Goal: Transaction & Acquisition: Book appointment/travel/reservation

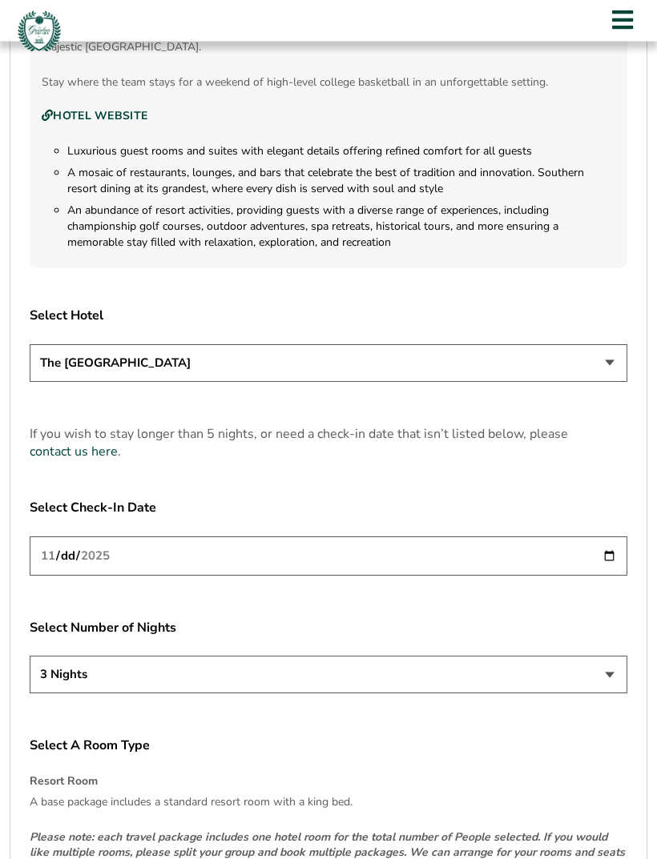
scroll to position [1802, 0]
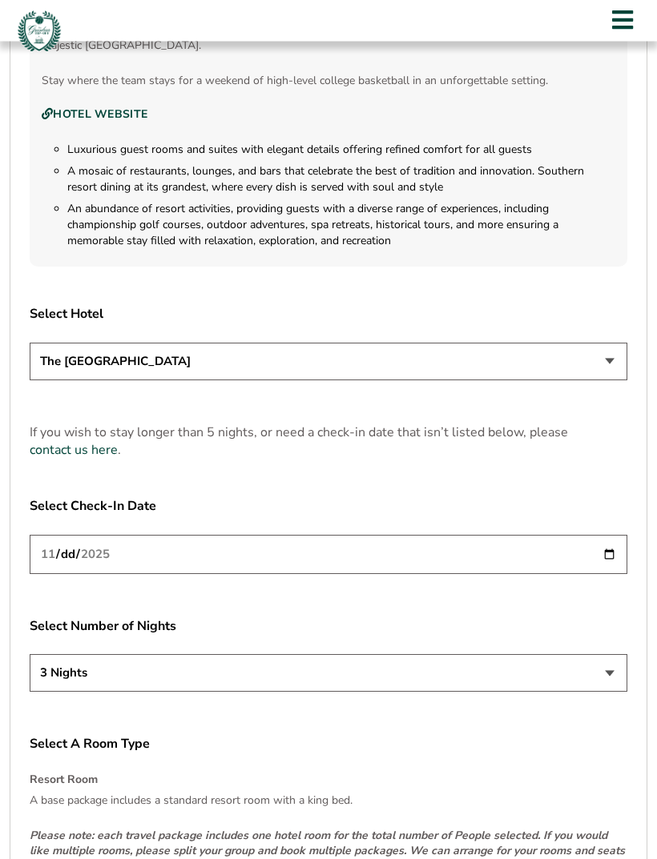
type input "2025-11-21"
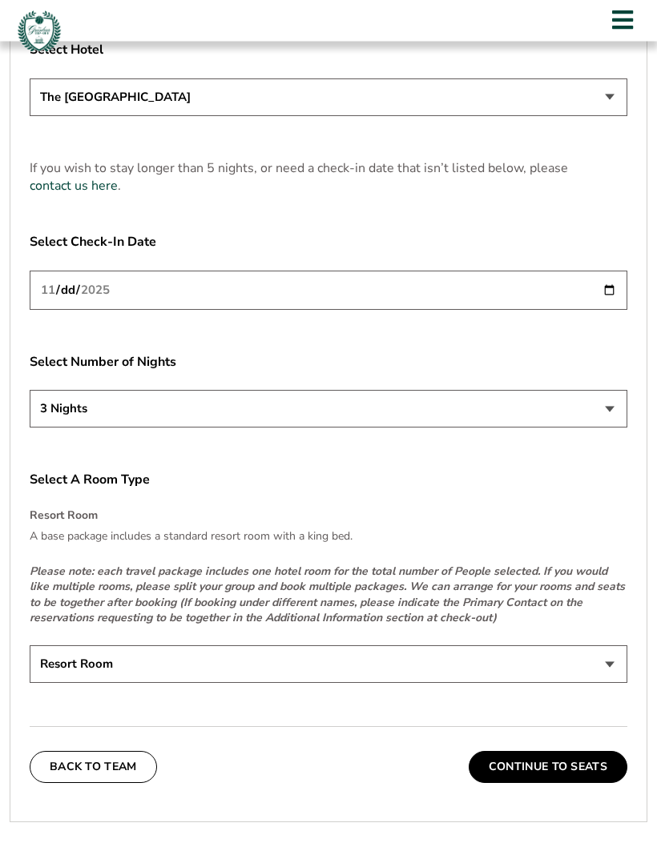
scroll to position [2068, 0]
click at [609, 674] on select "Resort Room" at bounding box center [328, 664] width 597 height 38
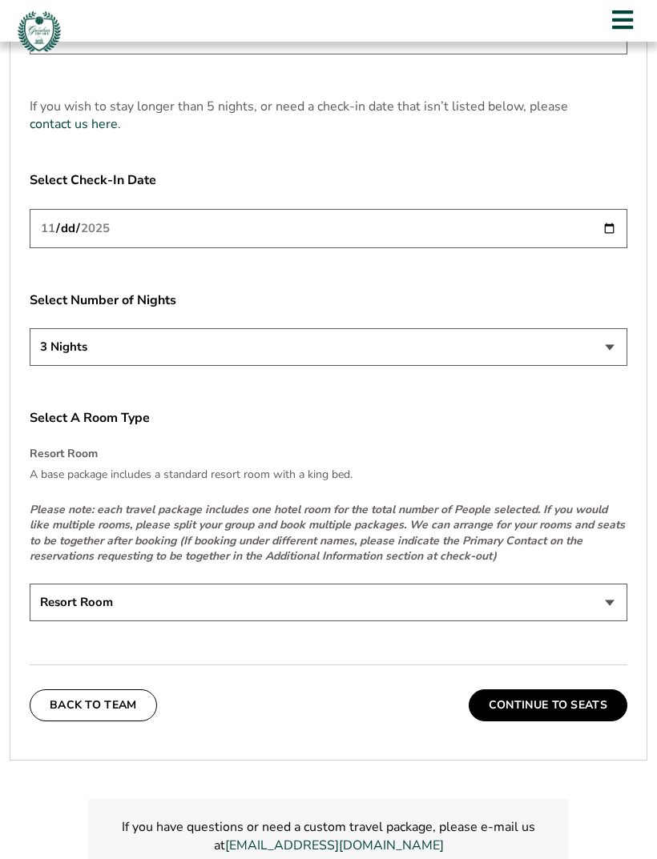
scroll to position [2137, 0]
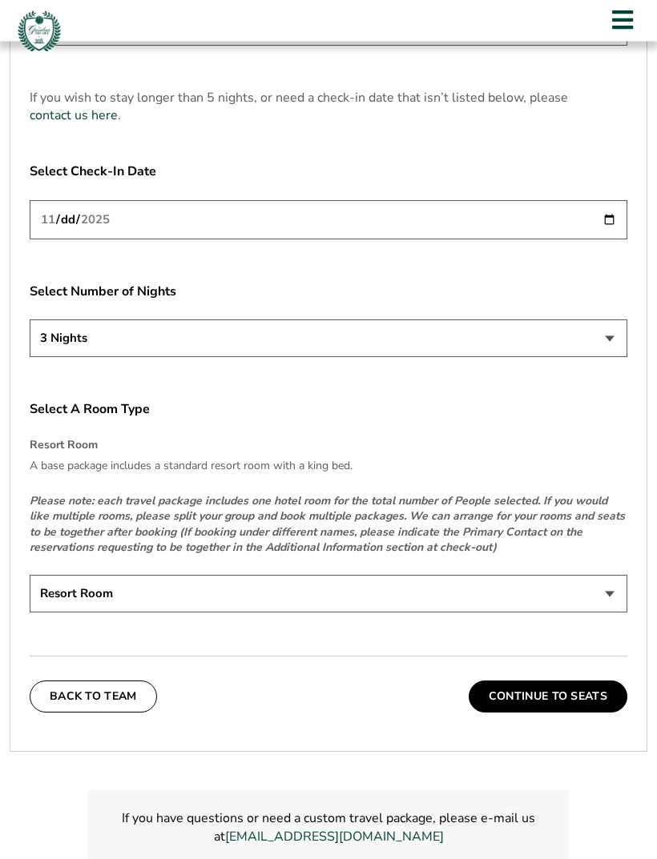
click at [597, 711] on button "Continue To Seats" at bounding box center [547, 697] width 159 height 32
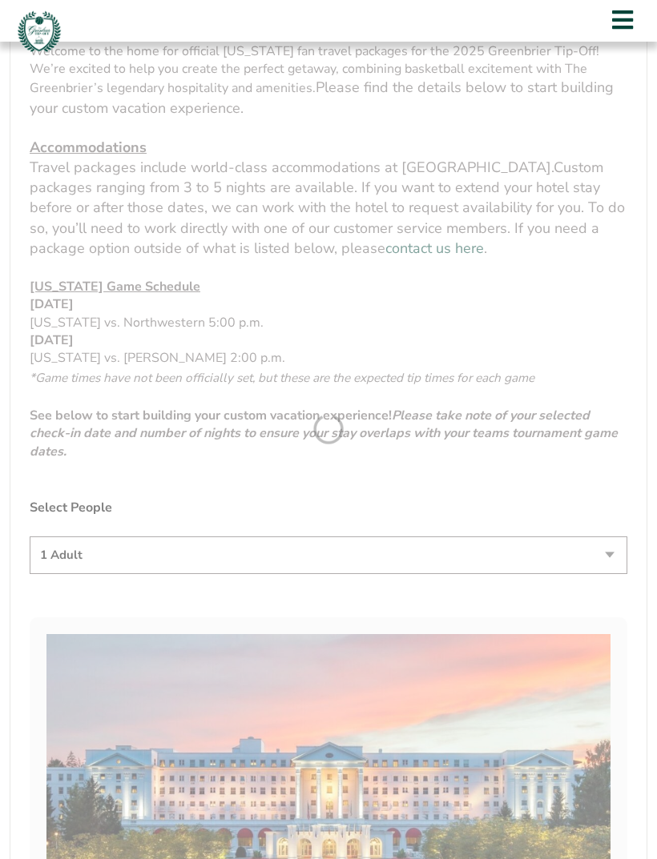
scroll to position [388, 0]
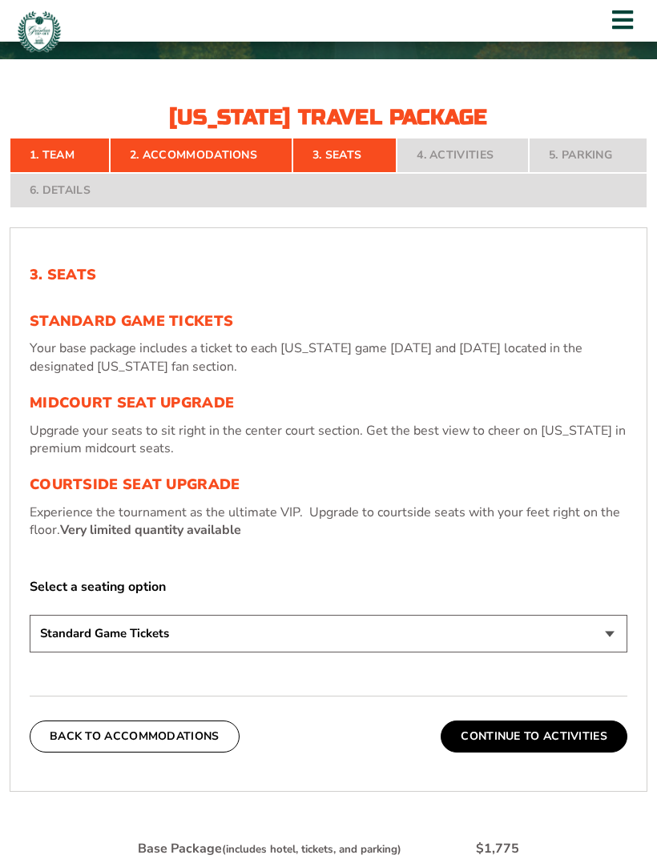
click at [407, 450] on p "Upgrade your seats to sit right in the center court section. Get the best view …" at bounding box center [328, 440] width 597 height 36
click at [259, 456] on p "Upgrade your seats to sit right in the center court section. Get the best view …" at bounding box center [328, 440] width 597 height 36
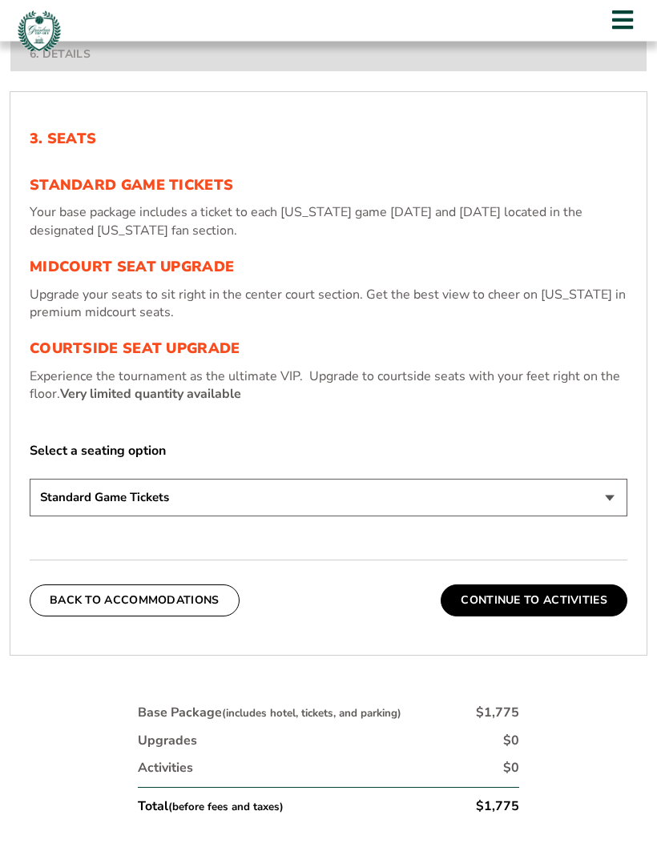
scroll to position [524, 0]
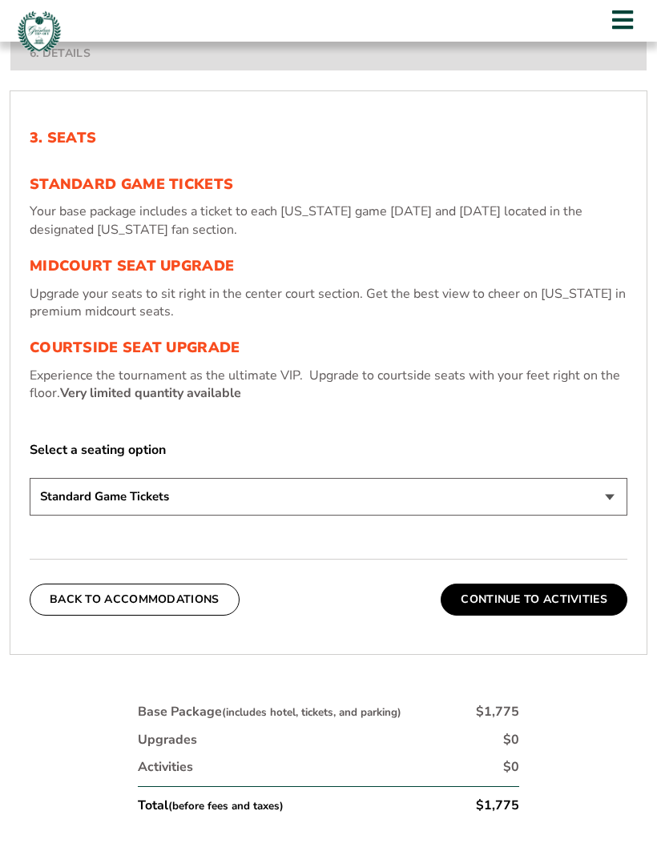
click at [143, 321] on p "Upgrade your seats to sit right in the center court section. Get the best view …" at bounding box center [328, 303] width 597 height 36
click at [143, 320] on p "Upgrade your seats to sit right in the center court section. Get the best view …" at bounding box center [328, 303] width 597 height 36
click at [150, 275] on h3 "Midcourt Seat Upgrade" at bounding box center [328, 267] width 597 height 18
click at [609, 516] on select "Standard Game Tickets Midcourt Seat Upgrade (+$130 per person) Courtside Seat U…" at bounding box center [328, 497] width 597 height 38
select select "Midcourt Seat Upgrade"
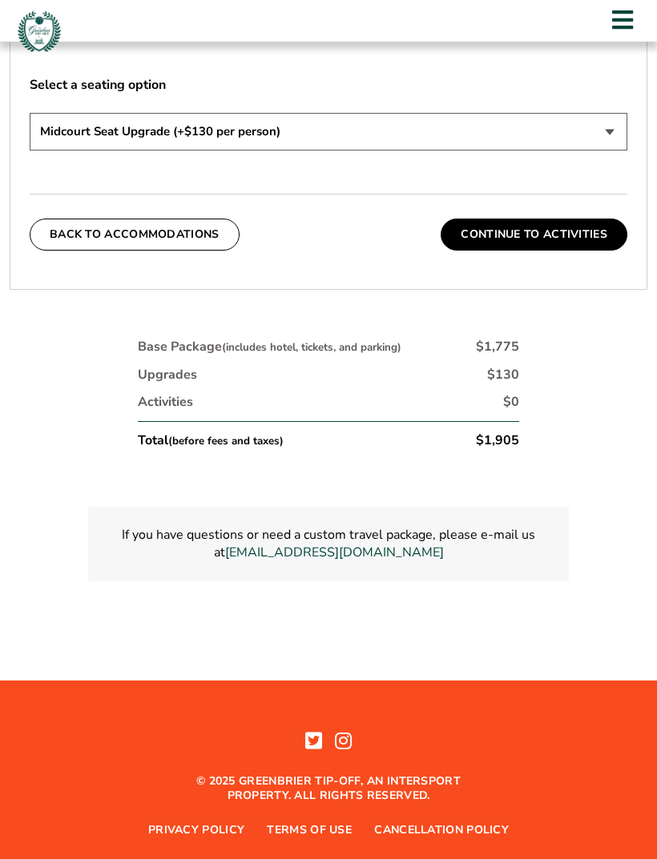
scroll to position [891, 0]
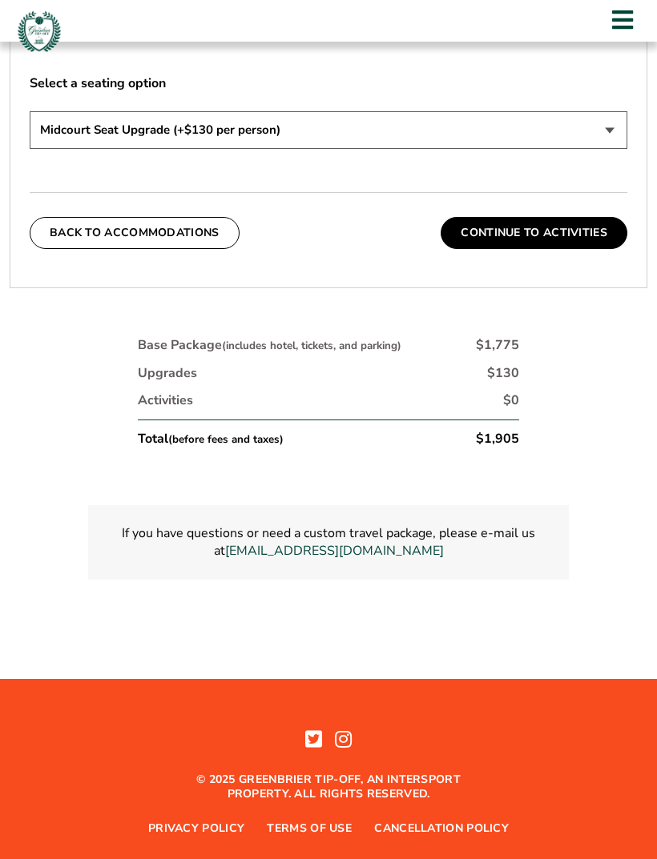
click at [227, 249] on button "Back To Accommodations" at bounding box center [135, 233] width 210 height 32
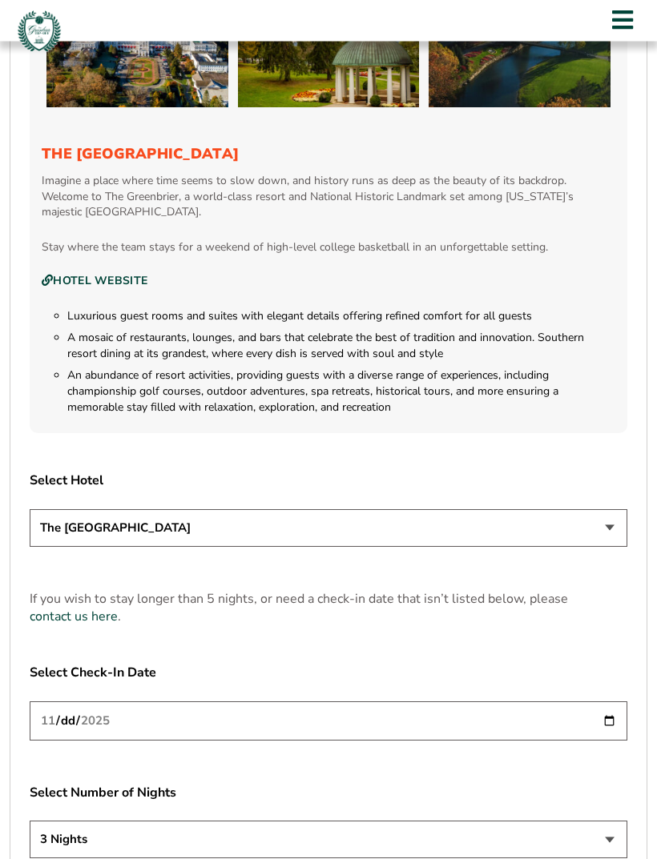
scroll to position [1637, 0]
click at [610, 545] on select "The [GEOGRAPHIC_DATA]" at bounding box center [328, 527] width 597 height 38
click at [625, 585] on div "2. Accommodations Welcome to the home for official Virginia fan travel packages…" at bounding box center [328, 67] width 597 height 2101
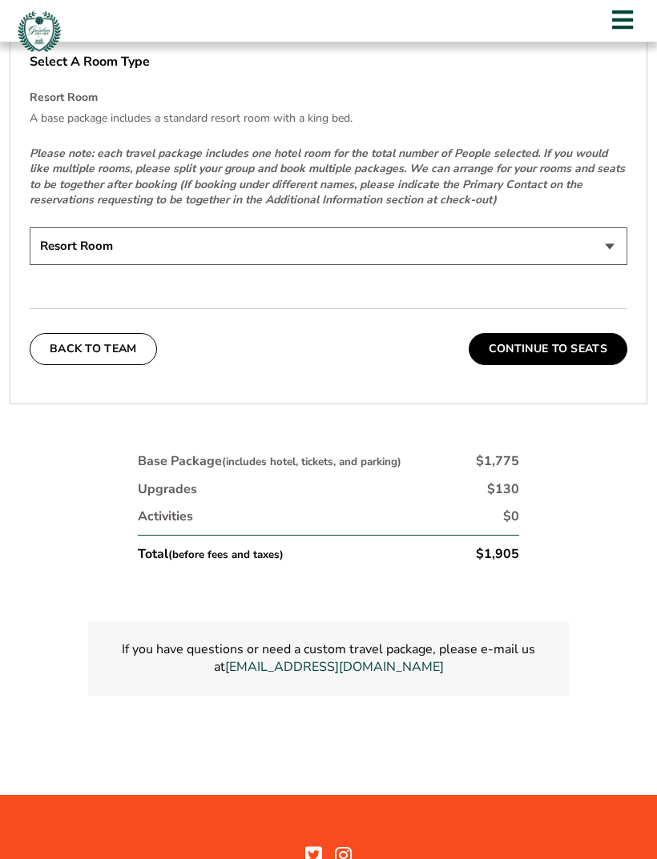
scroll to position [2489, 0]
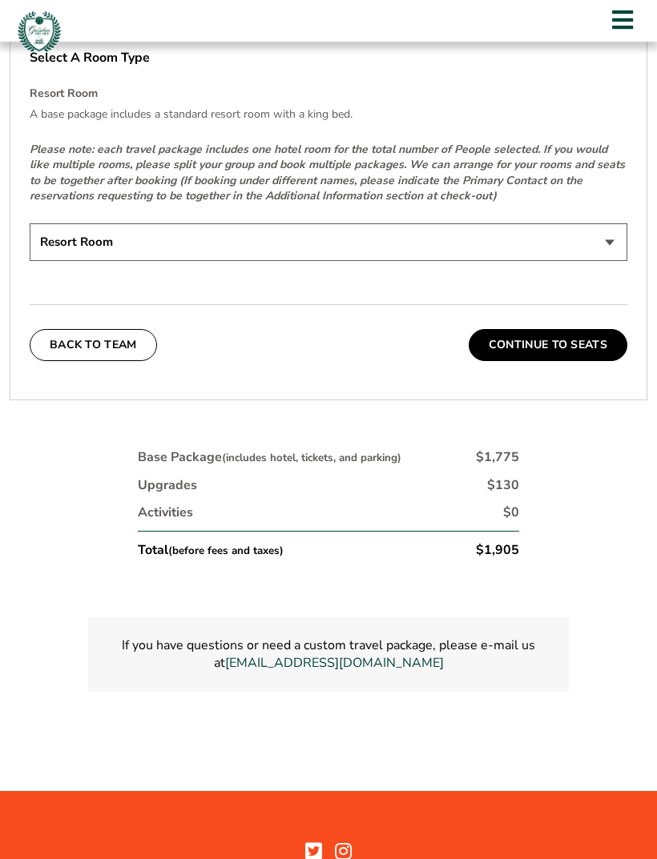
click at [139, 357] on button "Back To Team" at bounding box center [93, 345] width 127 height 32
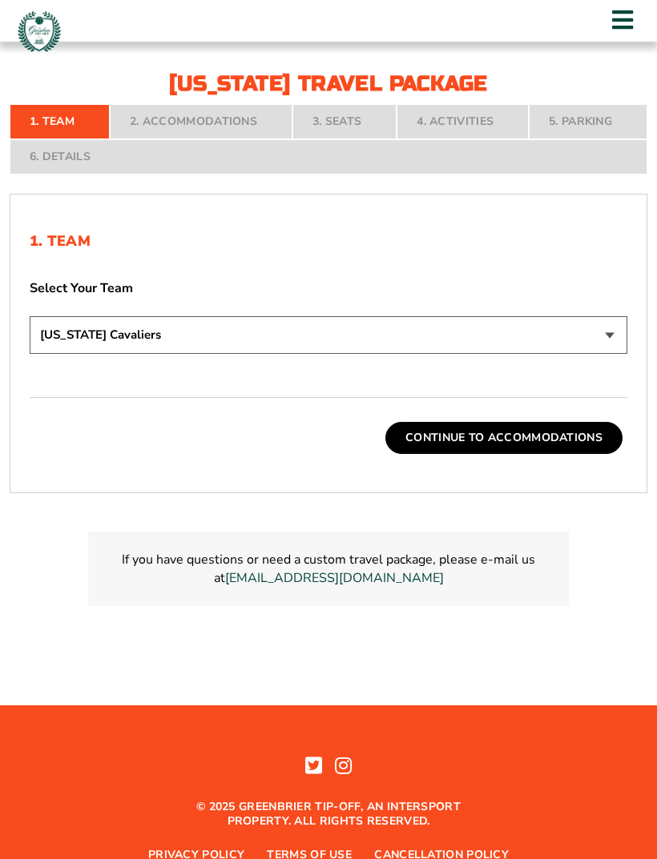
scroll to position [452, 0]
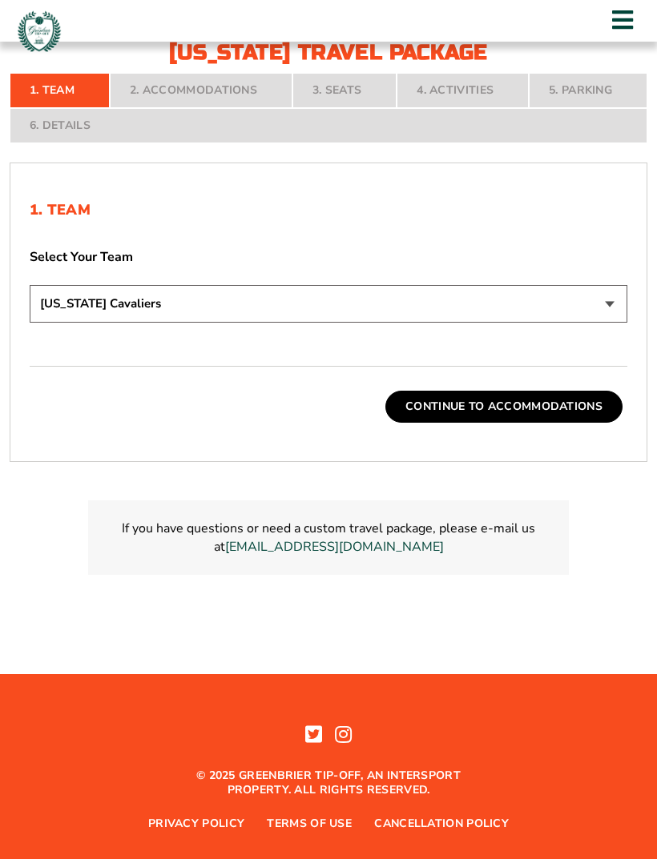
click at [609, 423] on button "Continue To Accommodations" at bounding box center [503, 407] width 237 height 32
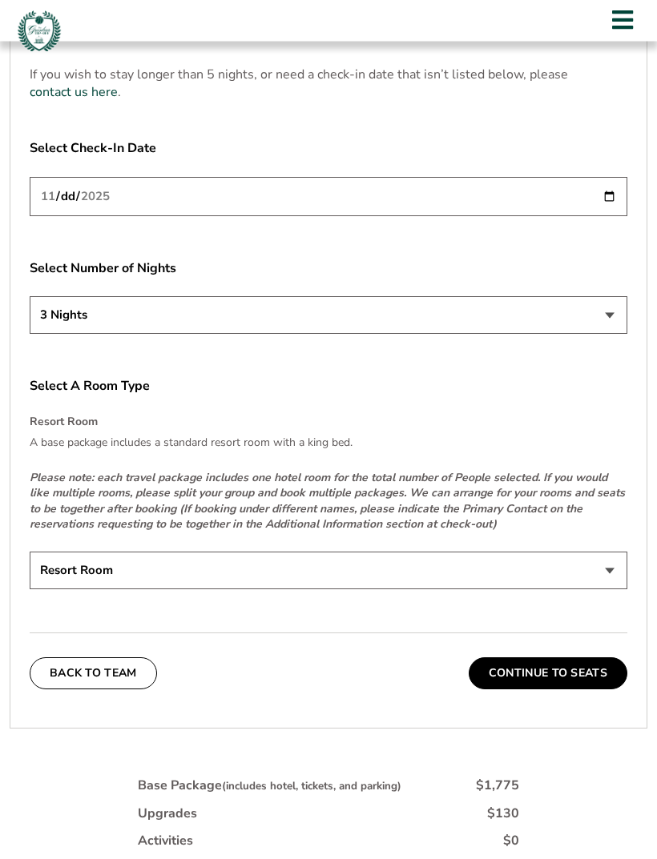
scroll to position [2188, 0]
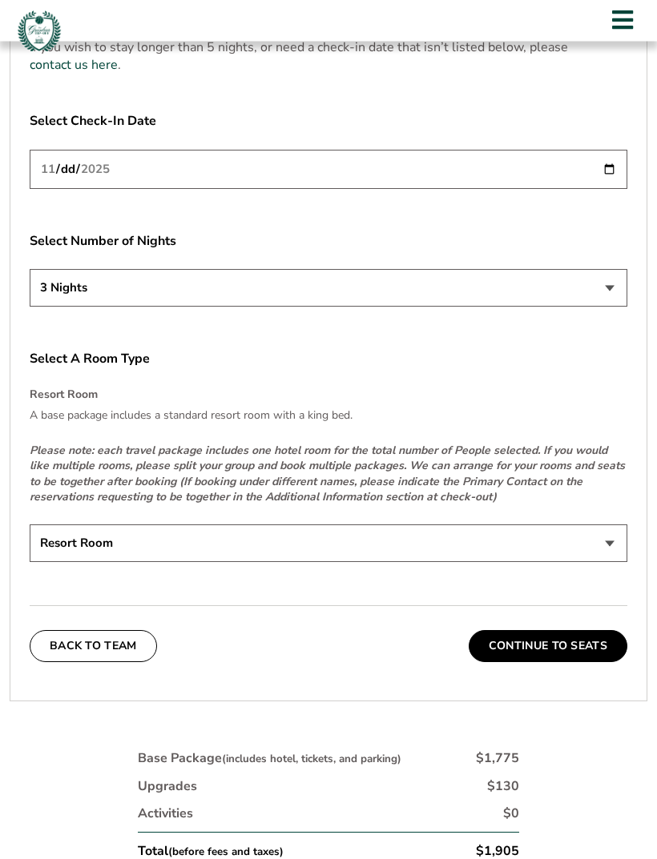
click at [605, 660] on button "Continue To Seats" at bounding box center [547, 647] width 159 height 32
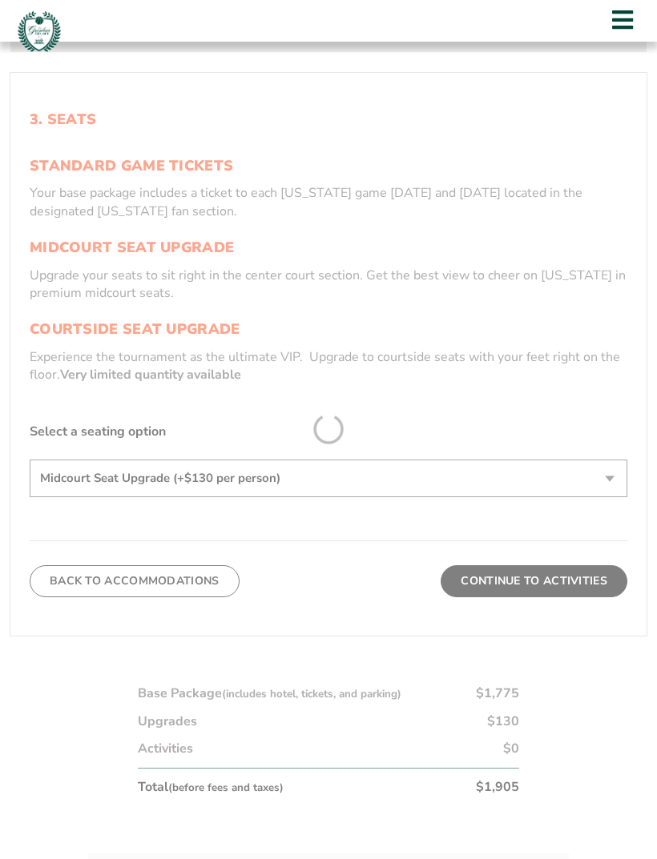
scroll to position [388, 0]
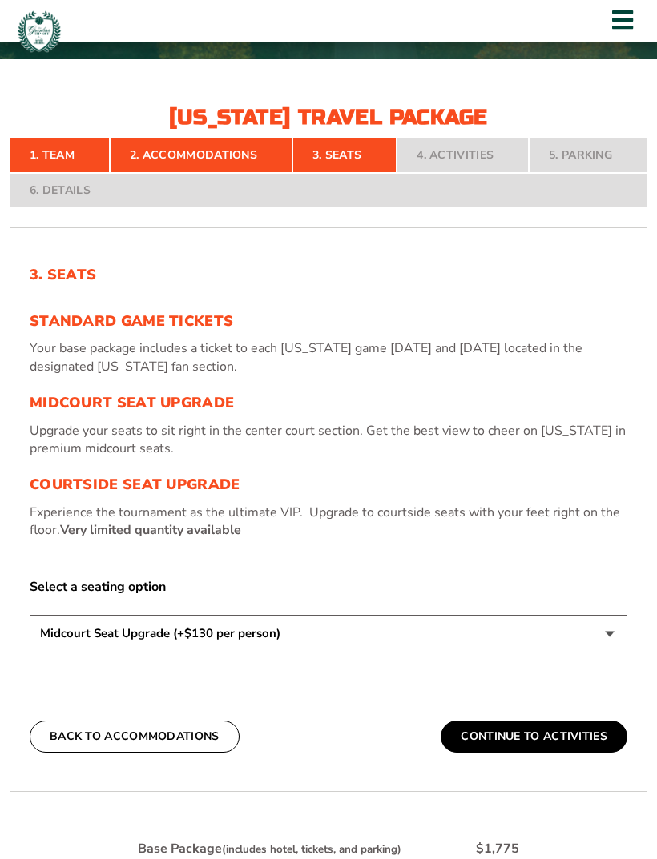
click at [610, 653] on select "Standard Game Tickets Midcourt Seat Upgrade (+$130 per person) Courtside Seat U…" at bounding box center [328, 634] width 597 height 38
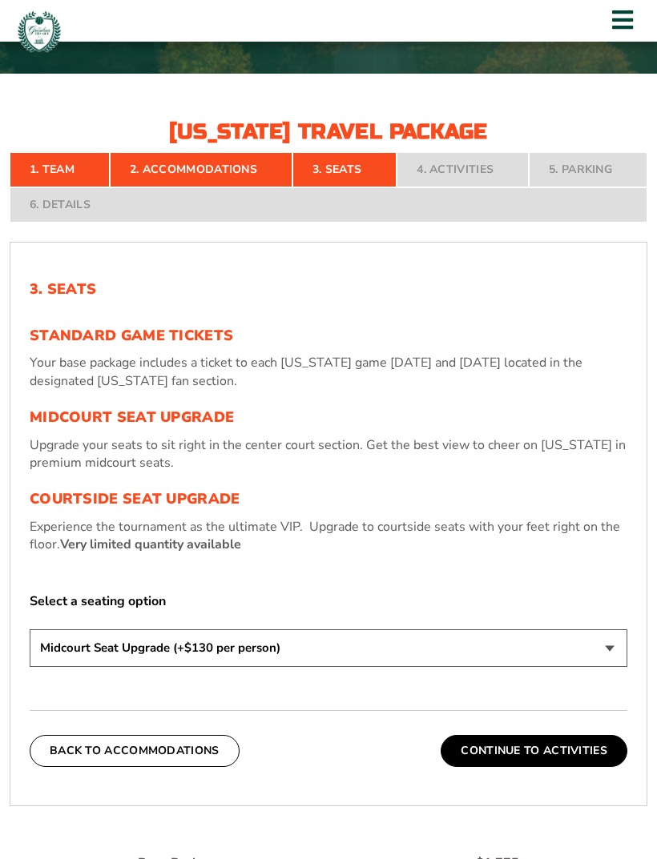
scroll to position [372, 0]
click at [572, 223] on nav "1. Team 2. Accommodations 3. Seats 4. Activities 5. Parking 6. Details" at bounding box center [328, 188] width 637 height 70
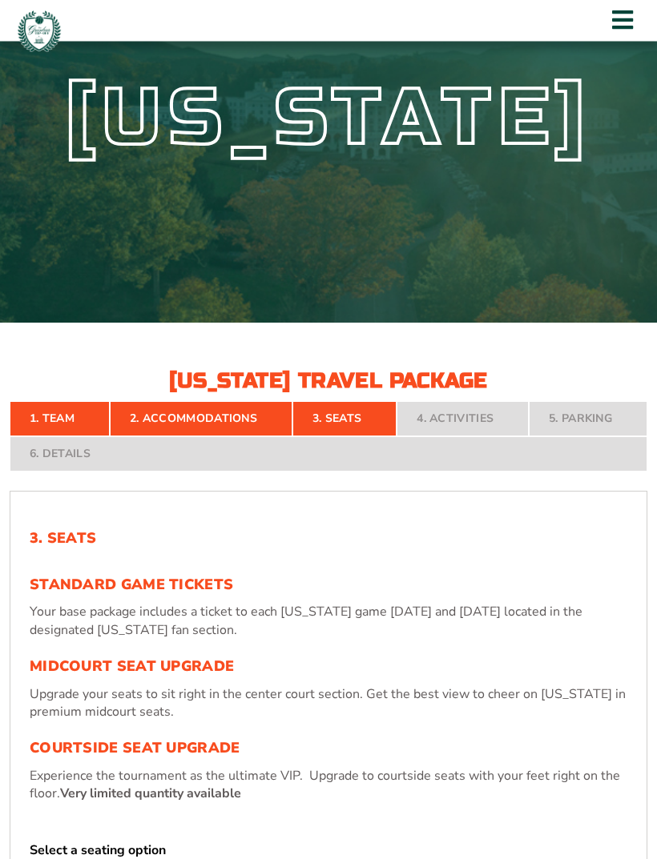
scroll to position [125, 0]
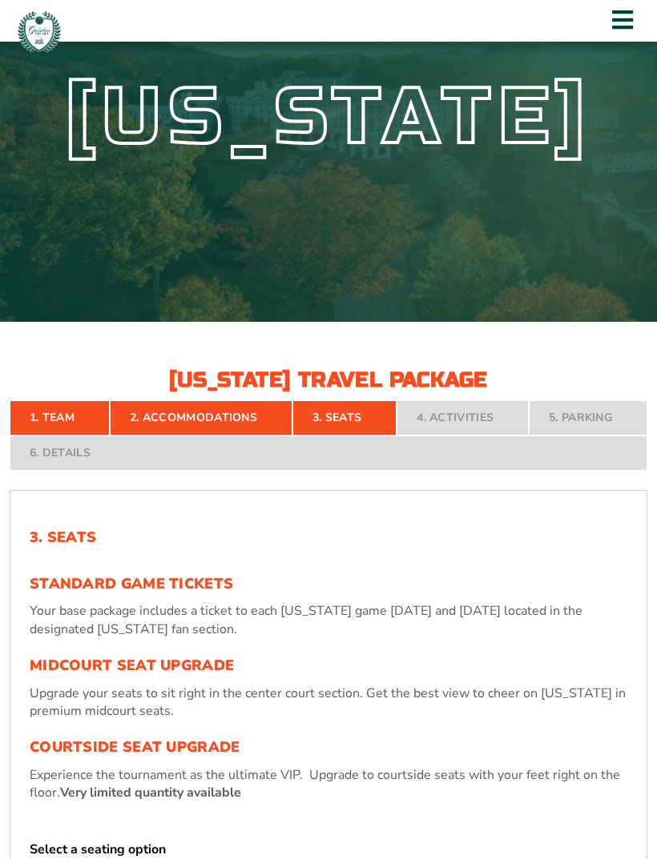
click at [590, 471] on nav "1. Team 2. Accommodations 3. Seats 4. Activities 5. Parking 6. Details" at bounding box center [328, 435] width 637 height 70
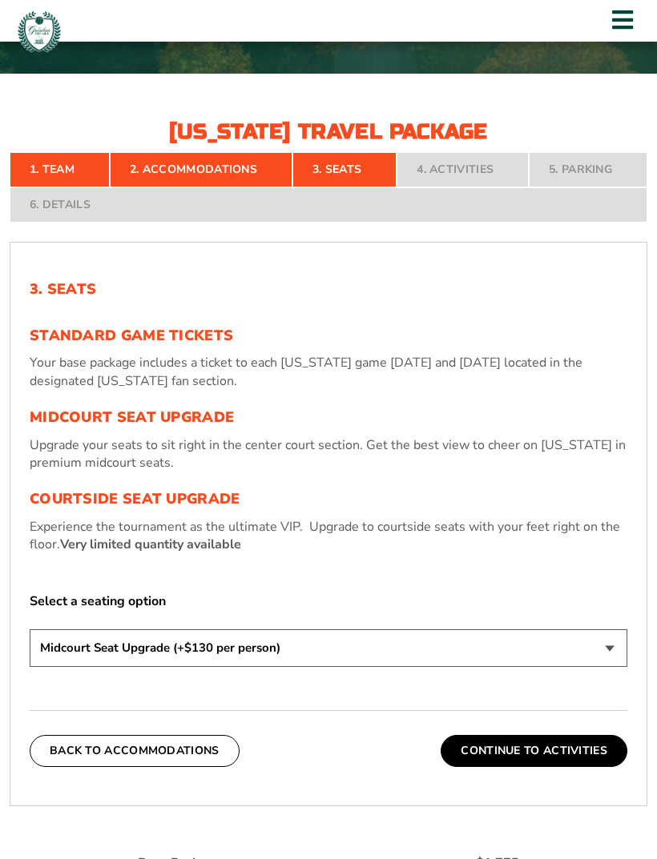
scroll to position [347, 0]
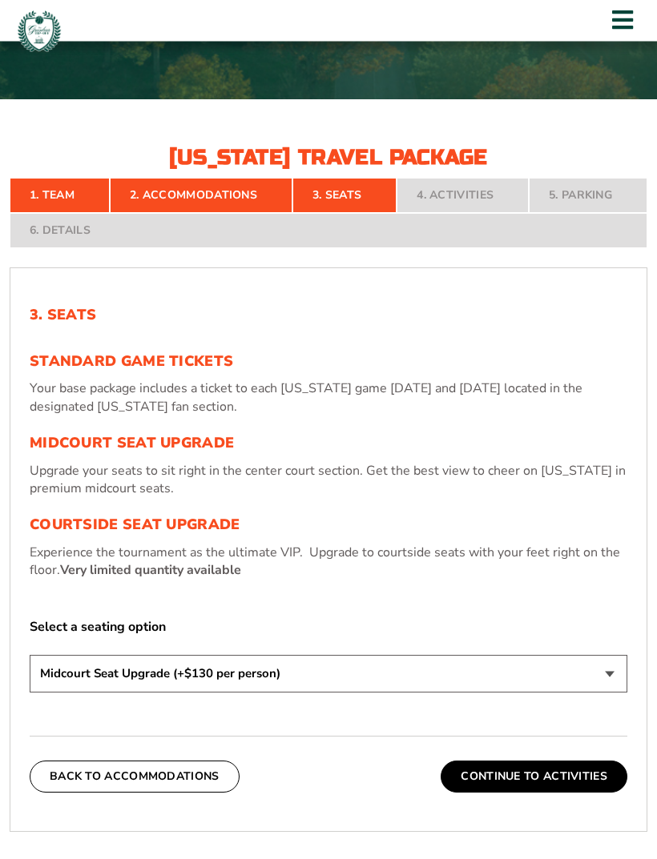
click at [518, 226] on nav "1. Team 2. Accommodations 3. Seats 4. Activities 5. Parking 6. Details" at bounding box center [328, 214] width 637 height 70
click at [515, 223] on nav "1. Team 2. Accommodations 3. Seats 4. Activities 5. Parking 6. Details" at bounding box center [328, 214] width 637 height 70
click at [508, 227] on nav "1. Team 2. Accommodations 3. Seats 4. Activities 5. Parking 6. Details" at bounding box center [328, 214] width 637 height 70
click at [512, 227] on nav "1. Team 2. Accommodations 3. Seats 4. Activities 5. Parking 6. Details" at bounding box center [328, 214] width 637 height 70
click at [464, 223] on nav "1. Team 2. Accommodations 3. Seats 4. Activities 5. Parking 6. Details" at bounding box center [328, 214] width 637 height 70
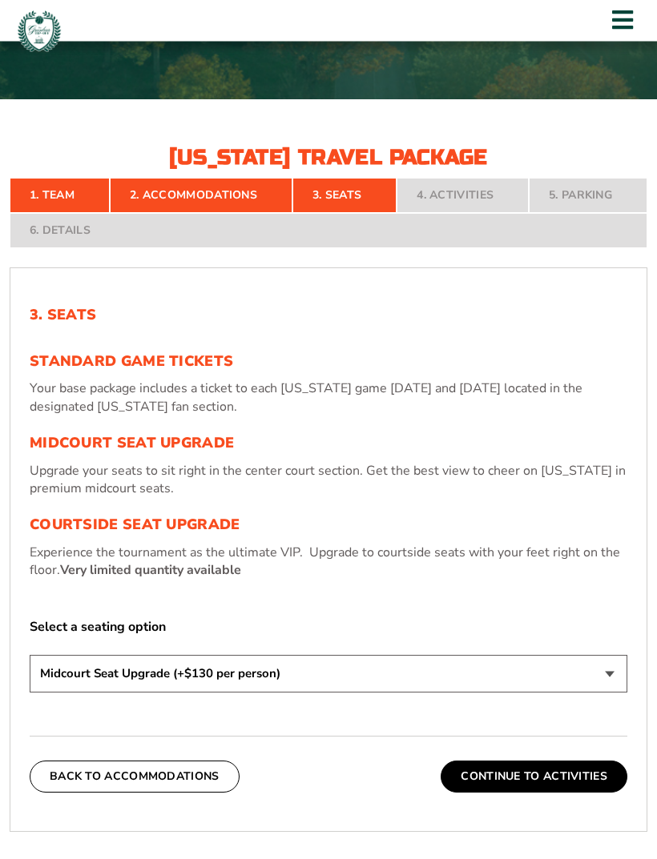
click at [470, 231] on nav "1. Team 2. Accommodations 3. Seats 4. Activities 5. Parking 6. Details" at bounding box center [328, 214] width 637 height 70
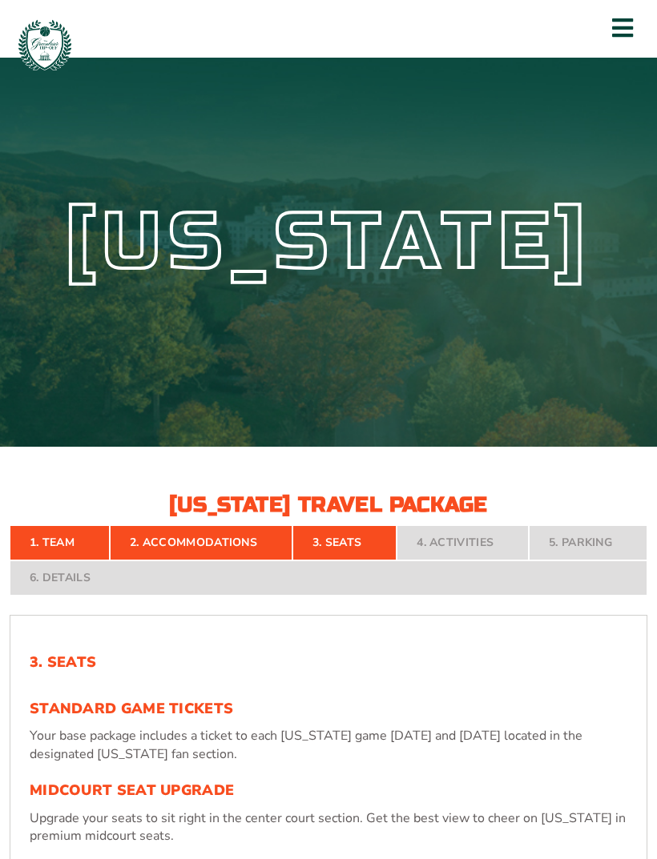
scroll to position [1, 0]
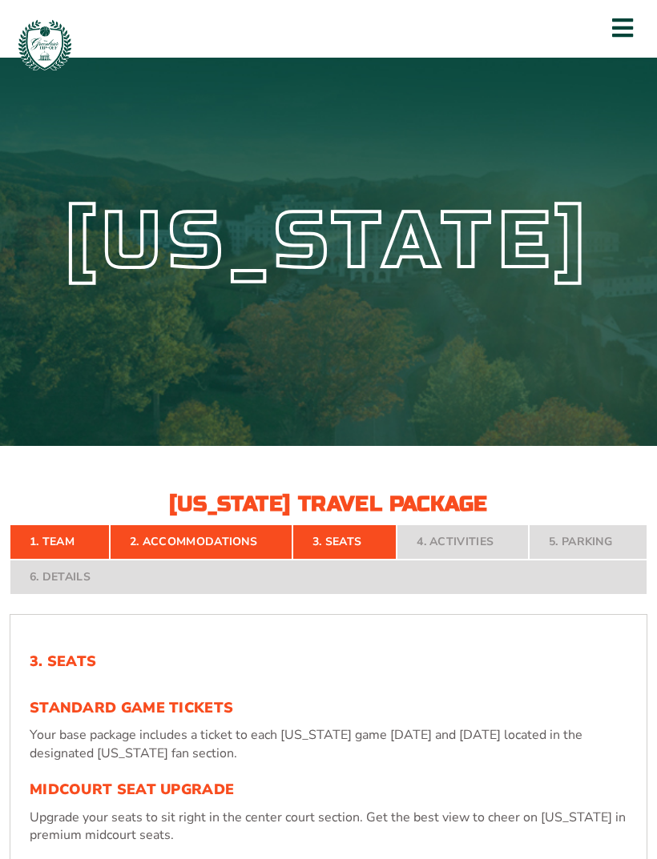
click at [628, 35] on icon at bounding box center [622, 28] width 21 height 24
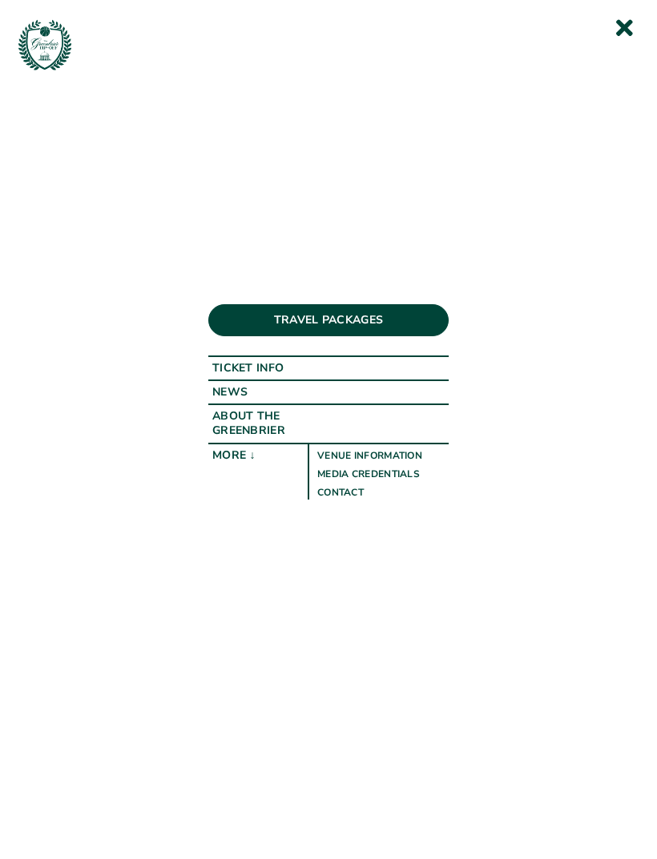
click at [440, 372] on li "Ticket Info" at bounding box center [328, 368] width 240 height 24
click at [446, 368] on li "Ticket Info" at bounding box center [328, 368] width 240 height 24
click at [314, 372] on li "Ticket Info" at bounding box center [328, 368] width 240 height 24
click at [380, 327] on link "Travel Packages" at bounding box center [328, 320] width 240 height 32
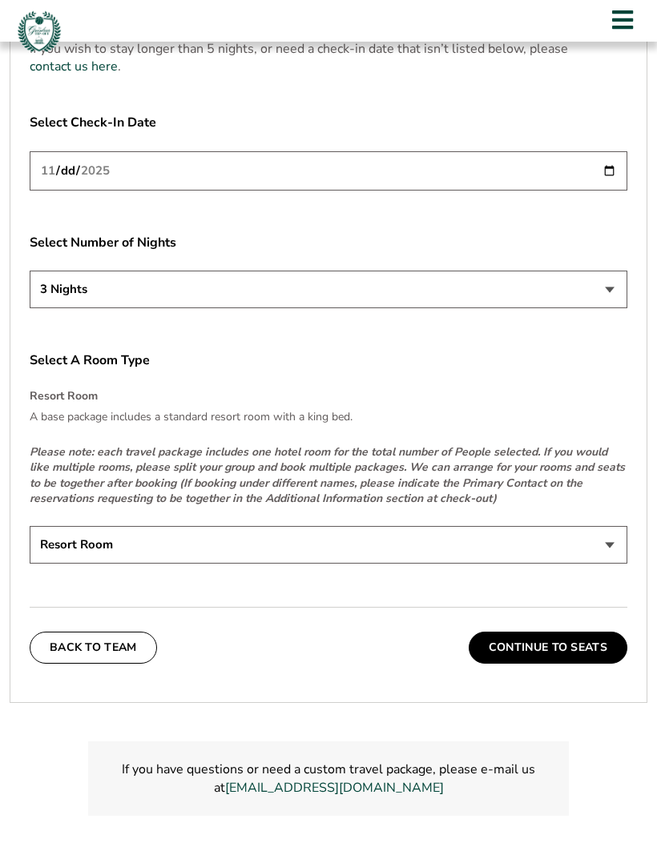
scroll to position [2192, 0]
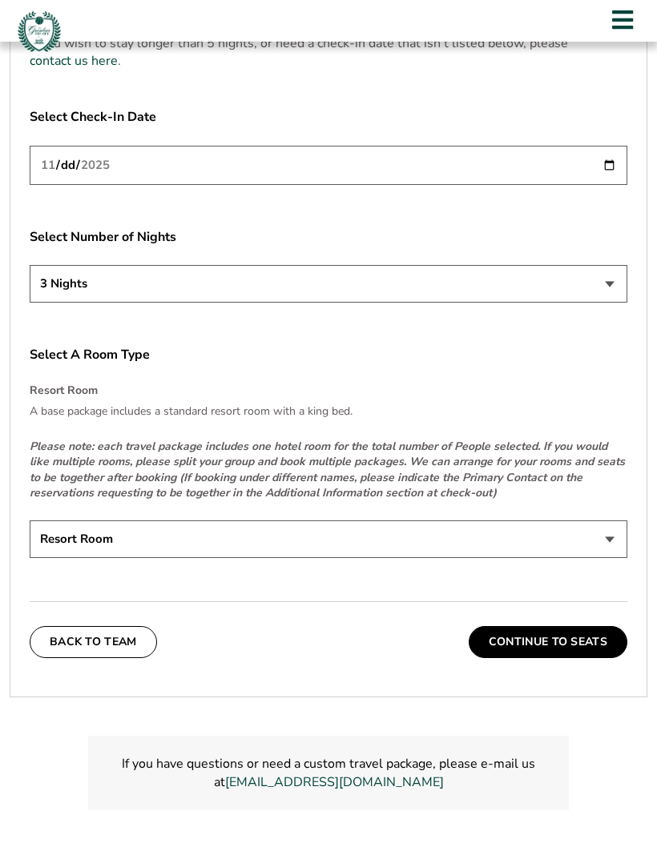
click at [609, 654] on button "Continue To Seats" at bounding box center [547, 642] width 159 height 32
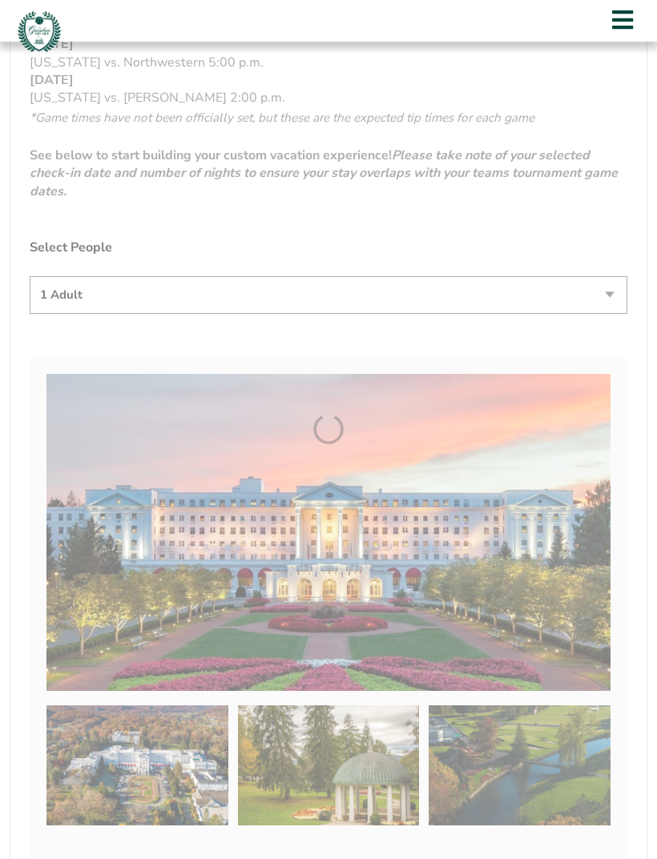
scroll to position [388, 0]
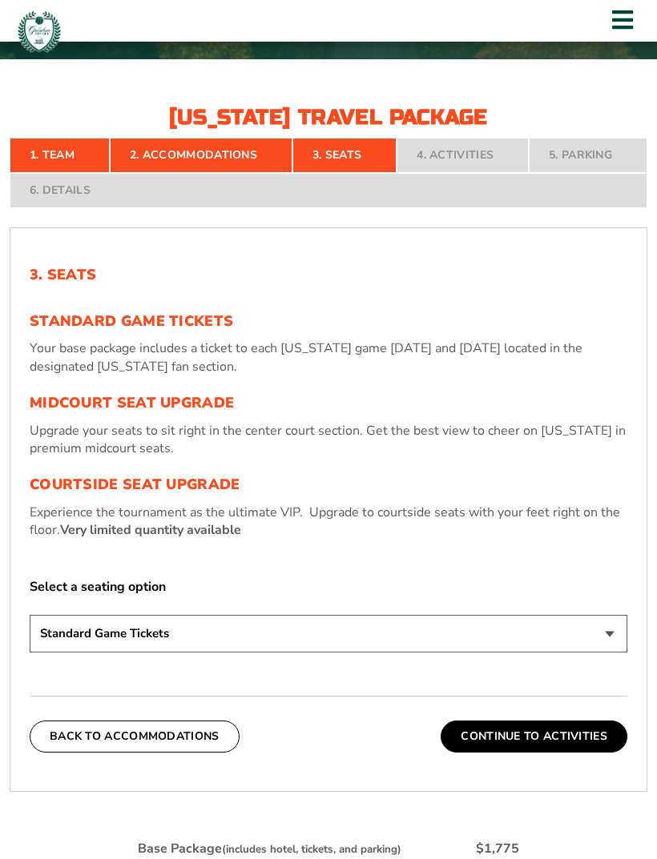
click at [610, 653] on select "Standard Game Tickets Midcourt Seat Upgrade (+$130 per person) Courtside Seat U…" at bounding box center [328, 634] width 597 height 38
select select "Midcourt Seat Upgrade"
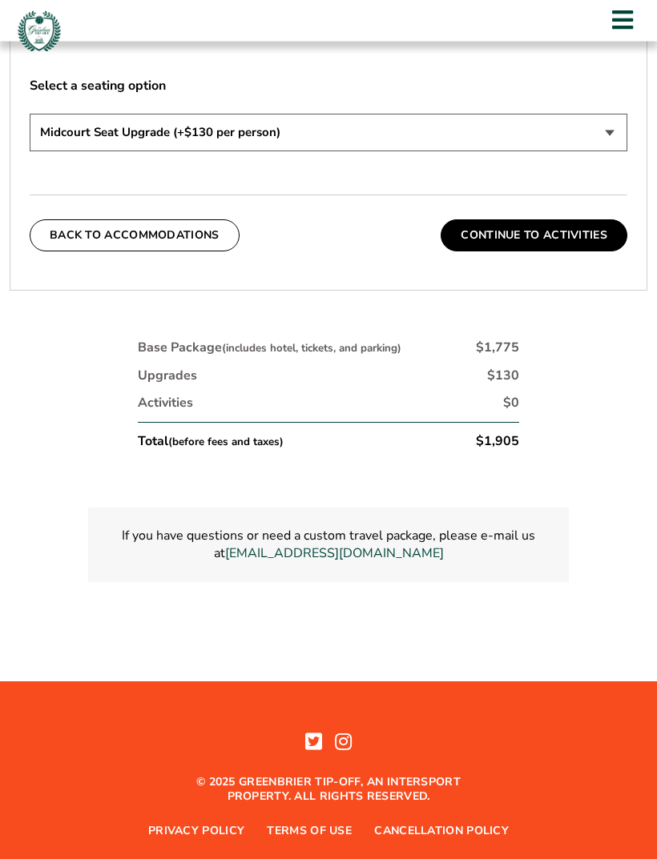
scroll to position [891, 0]
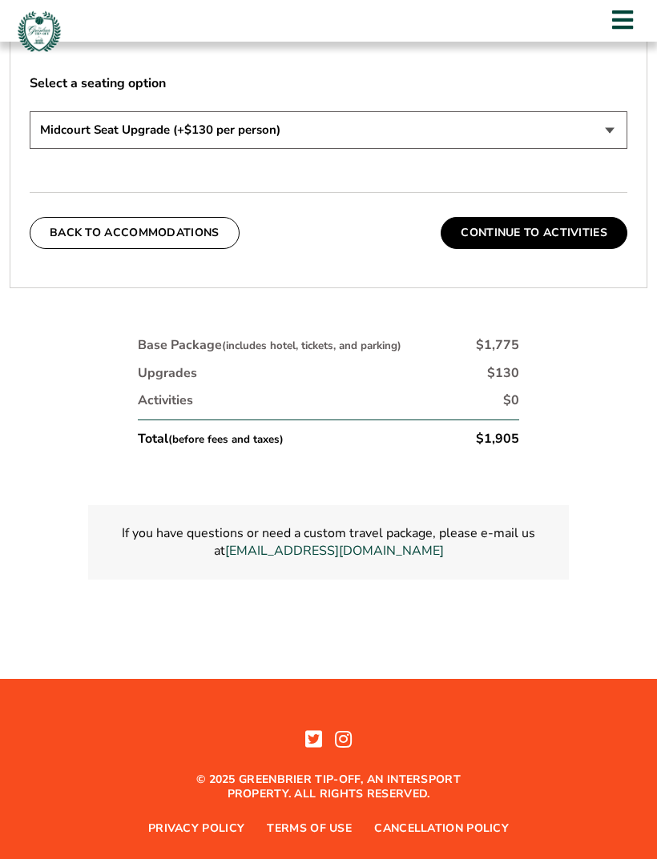
click at [498, 836] on link "Cancellation Policy" at bounding box center [441, 829] width 135 height 14
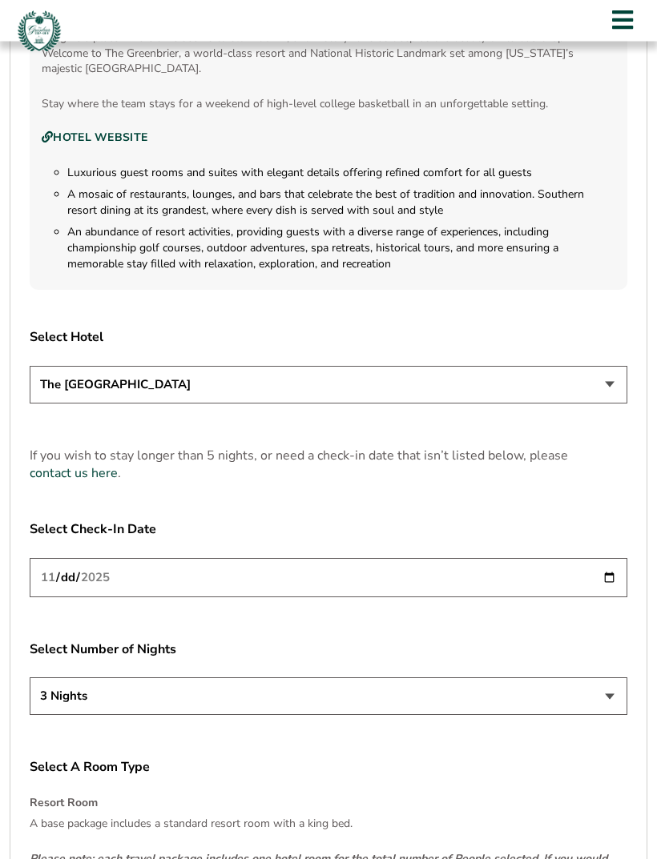
scroll to position [1781, 0]
click at [609, 587] on input "[DATE]" at bounding box center [328, 576] width 597 height 39
type input "[DATE]"
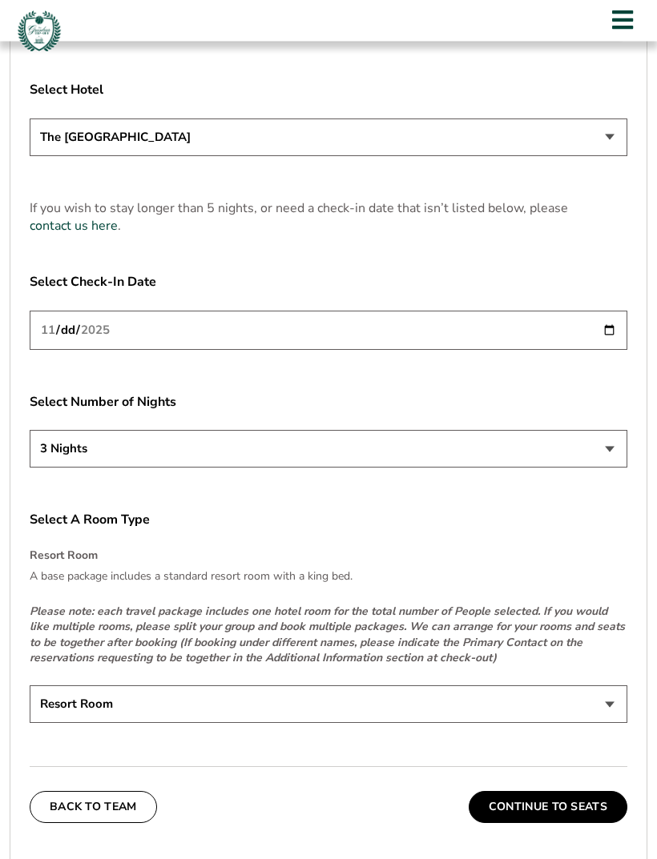
scroll to position [2028, 0]
click at [613, 716] on select "Resort Room" at bounding box center [328, 704] width 597 height 38
click at [385, 679] on div "Select A Room Type Resort Room A base package includes a standard resort room w…" at bounding box center [328, 618] width 597 height 217
click at [605, 718] on select "Resort Room" at bounding box center [328, 704] width 597 height 38
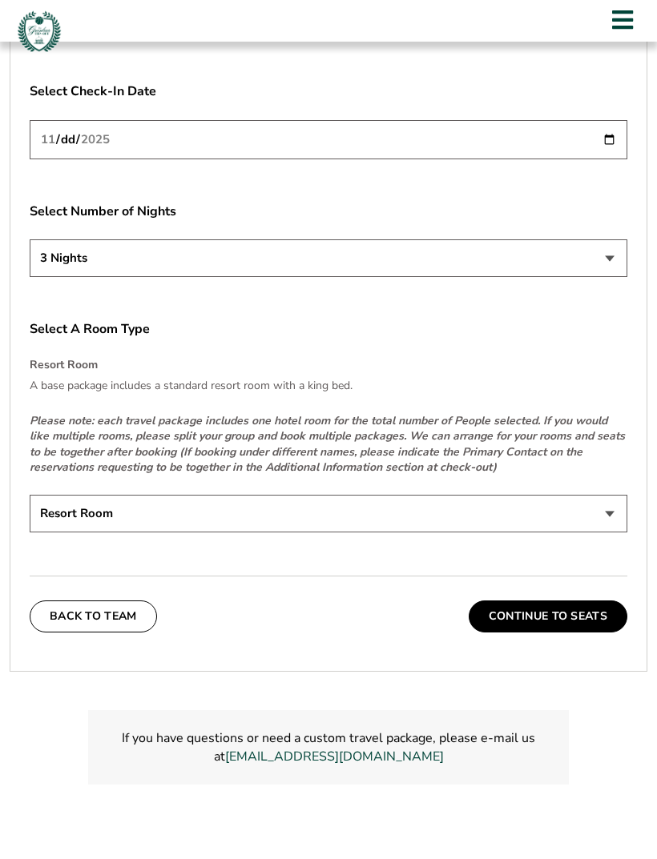
scroll to position [2217, 0]
click at [597, 633] on button "Continue To Seats" at bounding box center [547, 617] width 159 height 32
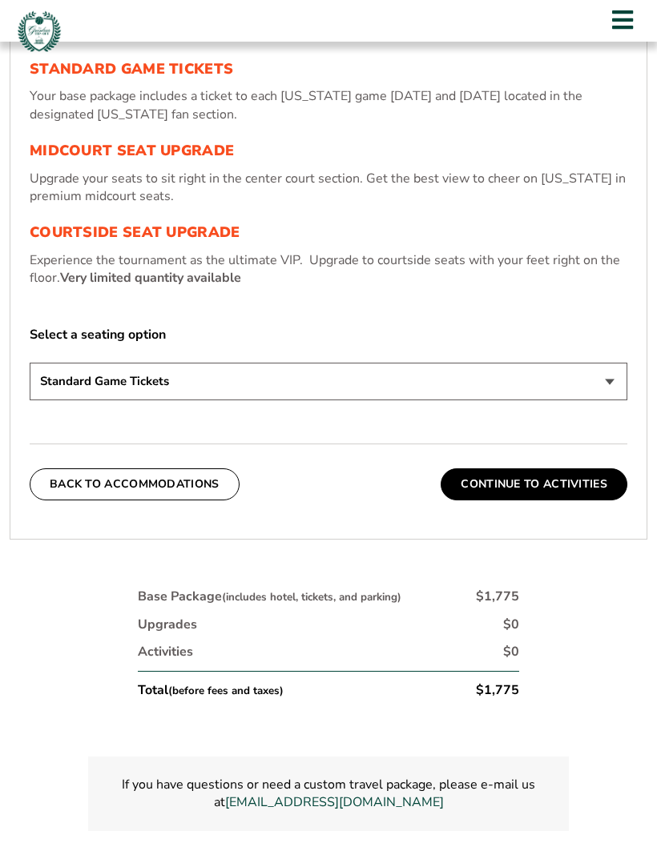
scroll to position [639, 0]
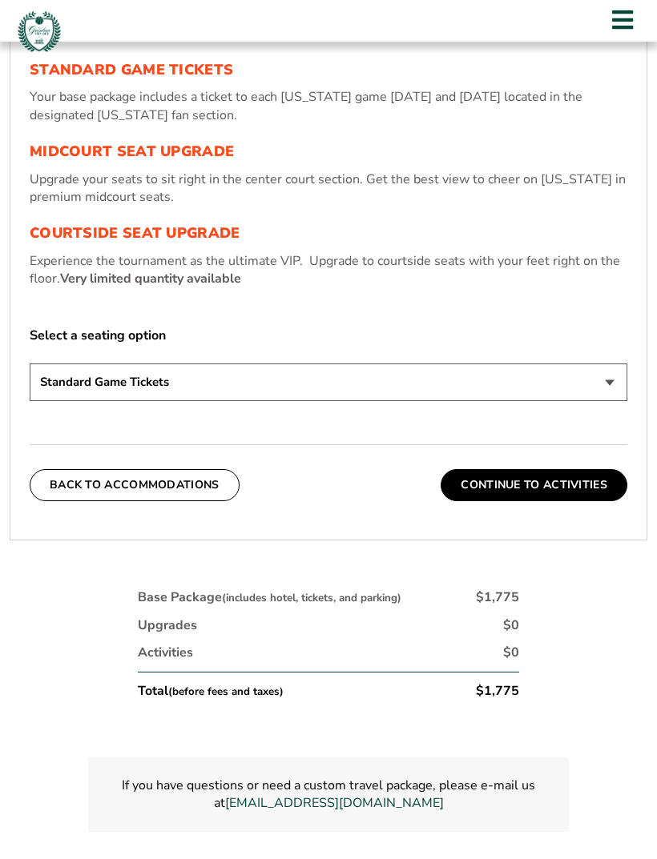
click at [613, 400] on select "Standard Game Tickets Midcourt Seat Upgrade (+$130 per person) Courtside Seat U…" at bounding box center [328, 383] width 597 height 38
select select "Midcourt Seat Upgrade"
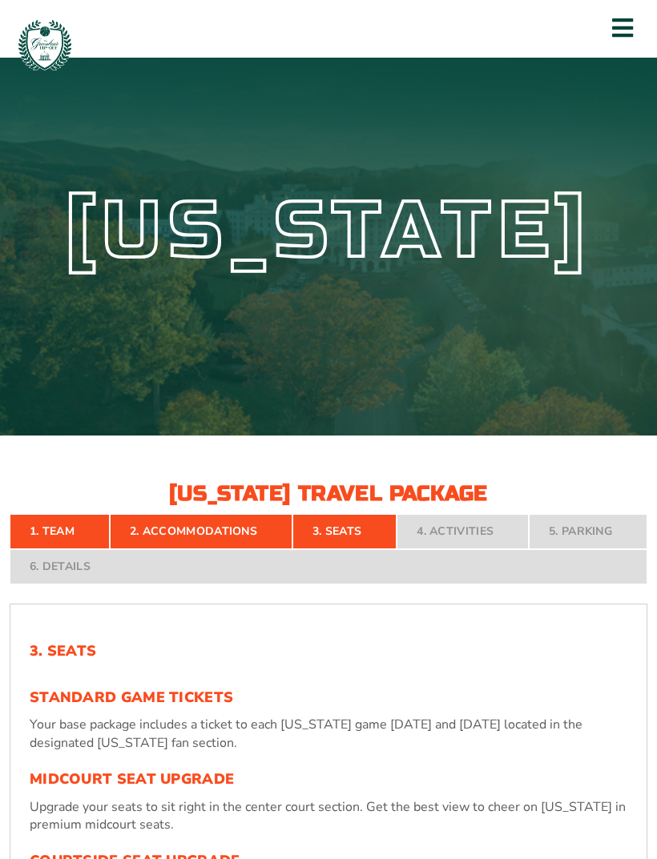
scroll to position [0, 0]
